Goal: Navigation & Orientation: Find specific page/section

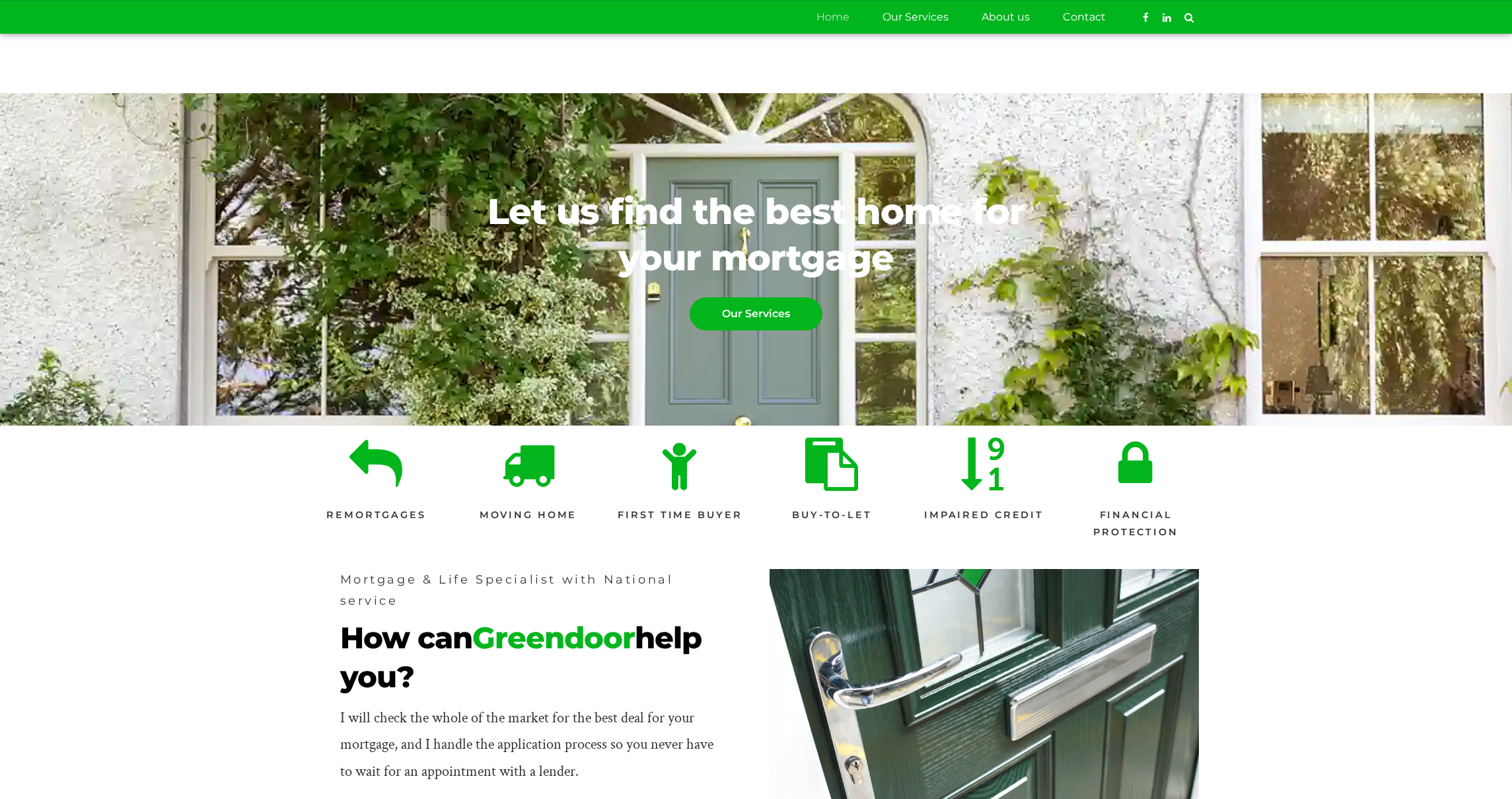
scroll to position [1659, 0]
